Goal: Information Seeking & Learning: Learn about a topic

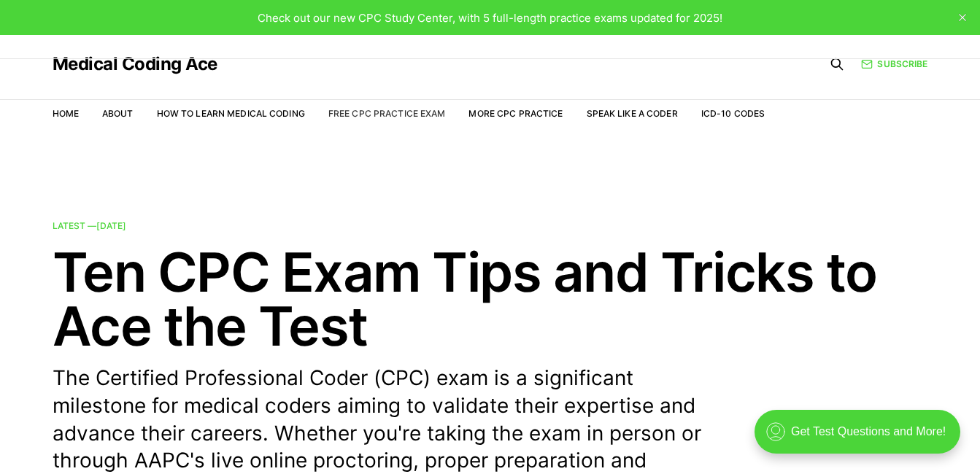
click at [421, 111] on link "Free CPC Practice Exam" at bounding box center [386, 113] width 117 height 11
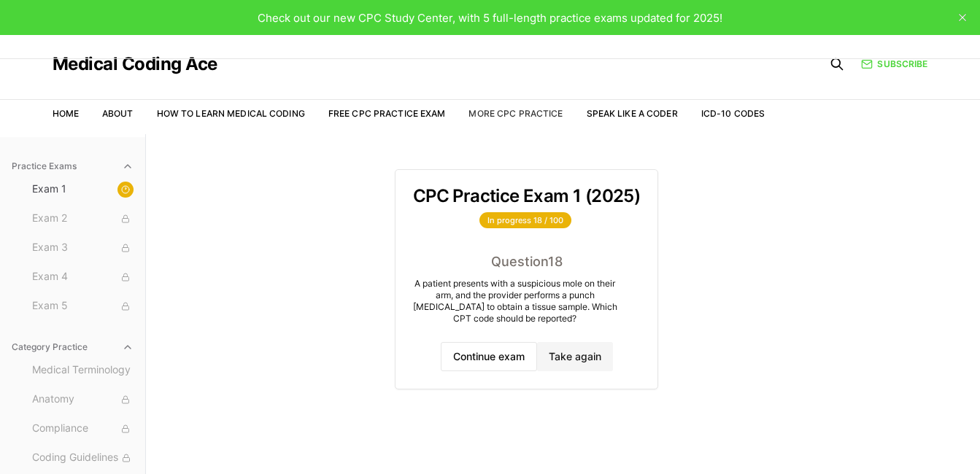
click at [489, 112] on link "More CPC Practice" at bounding box center [515, 113] width 94 height 11
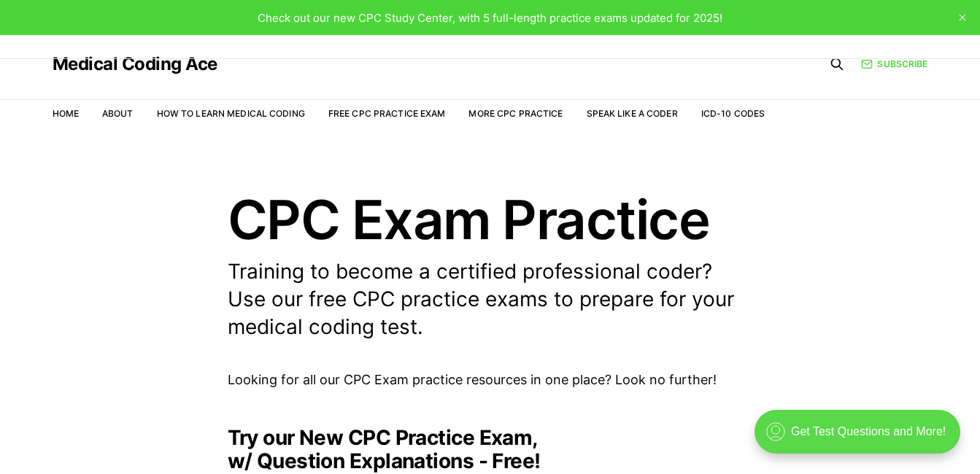
click at [810, 436] on div ".cls-1{fill:none;stroke:currentColor;stroke-linecap:round;stroke-linejoin:round…" at bounding box center [857, 432] width 206 height 44
